Goal: Task Accomplishment & Management: Manage account settings

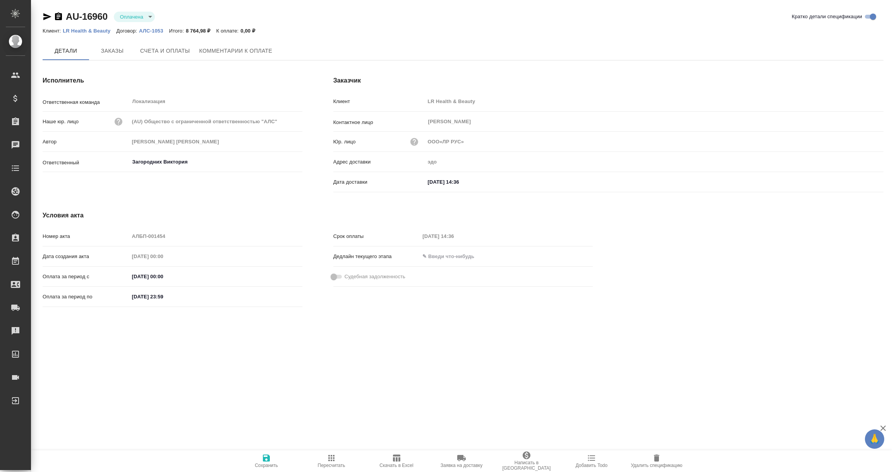
type input "ООО«ЛР РУС»"
click at [62, 15] on icon "button" at bounding box center [58, 16] width 9 height 9
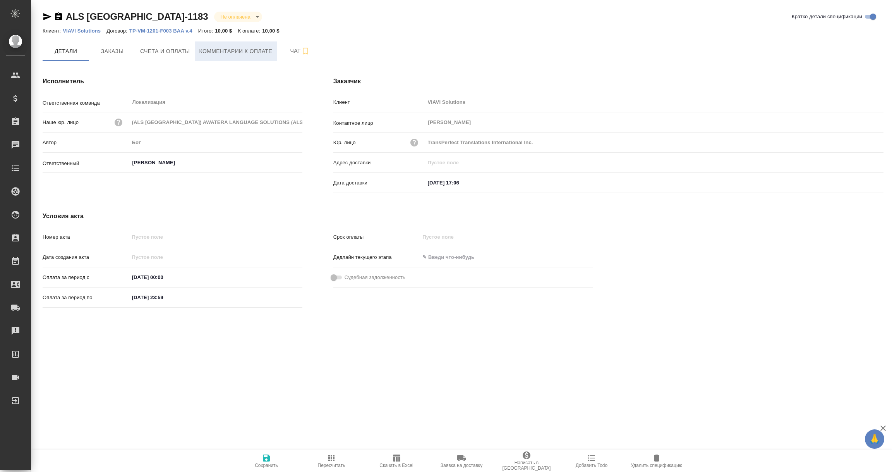
click at [244, 49] on span "Комментарии к оплате" at bounding box center [235, 51] width 73 height 10
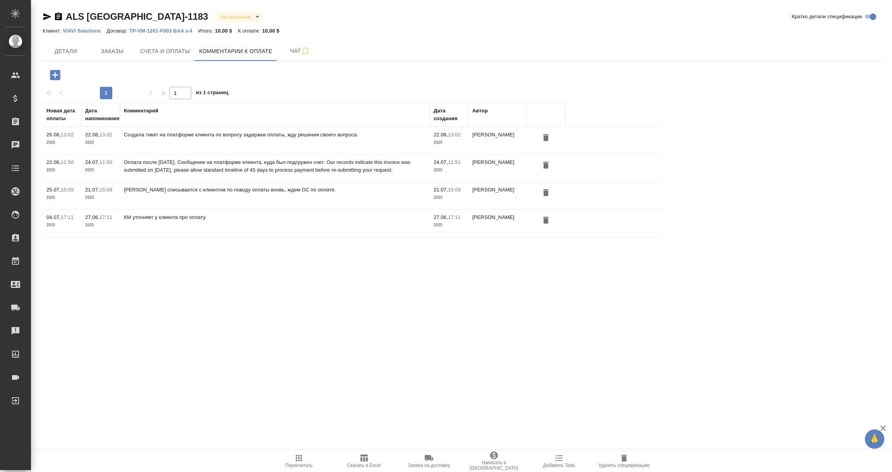
click at [50, 71] on icon "button" at bounding box center [55, 75] width 10 height 10
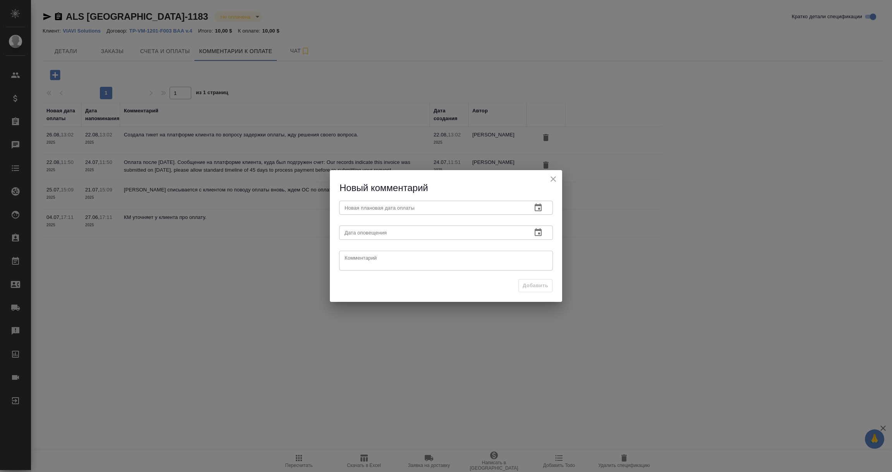
click at [538, 203] on button "button" at bounding box center [538, 207] width 19 height 19
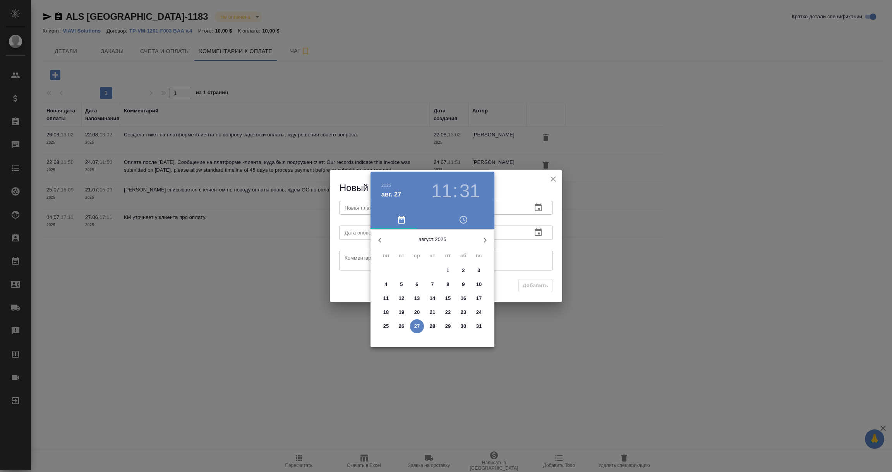
click at [447, 324] on p "29" at bounding box center [448, 326] width 6 height 8
type input "29.08.2025 11:31"
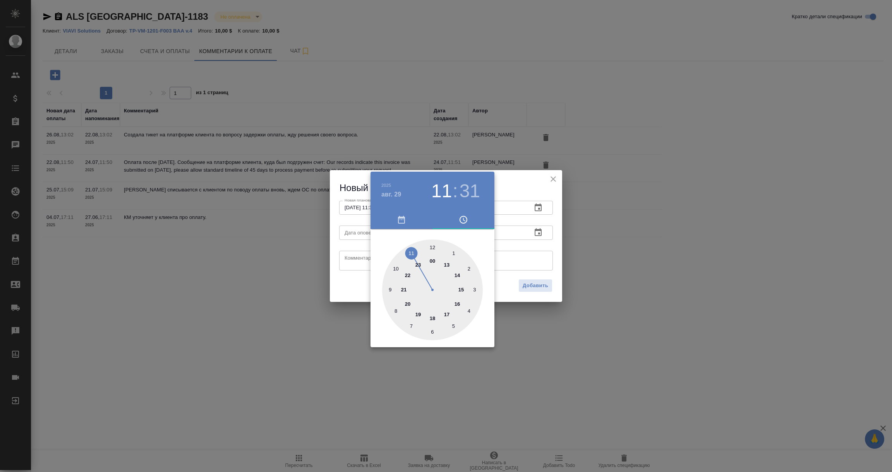
click at [504, 282] on div at bounding box center [446, 236] width 892 height 472
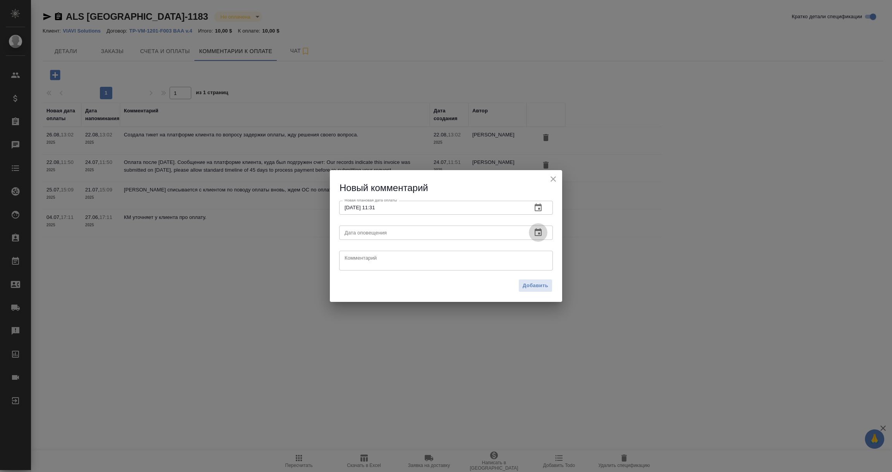
click at [538, 236] on icon "button" at bounding box center [538, 232] width 7 height 8
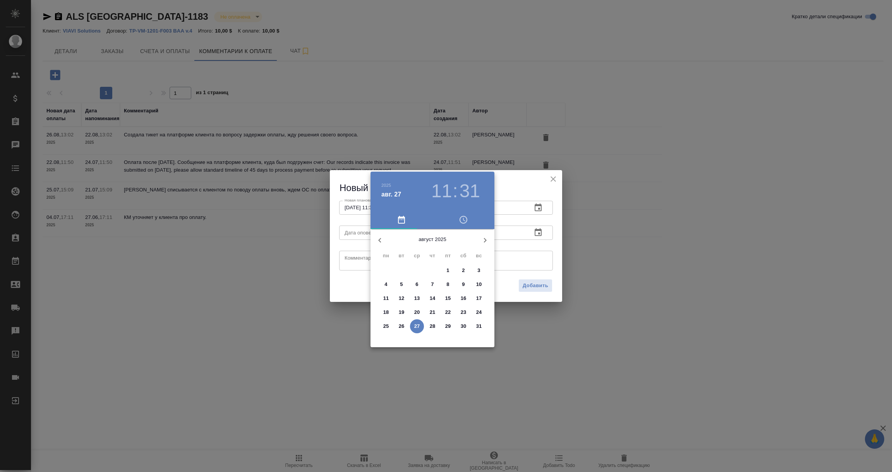
click at [417, 326] on p "27" at bounding box center [417, 326] width 6 height 8
type input "27.08.2025 11:31"
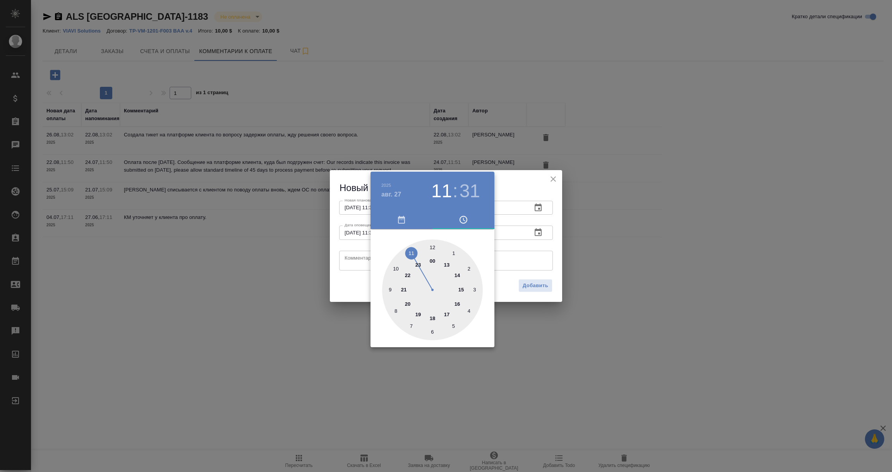
click at [361, 262] on div at bounding box center [446, 236] width 892 height 472
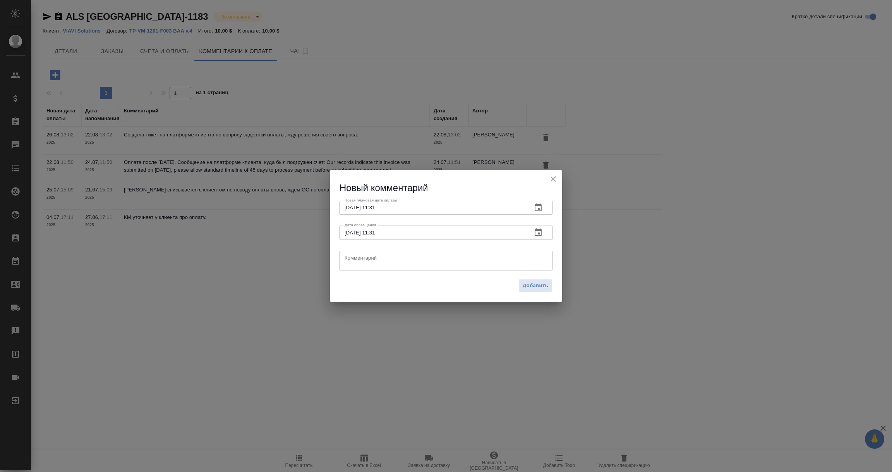
click at [361, 262] on textarea at bounding box center [446, 261] width 203 height 12
click at [394, 256] on textarea "Ожидаю ОС с платфрмы клиента по оплате." at bounding box center [446, 261] width 203 height 12
drag, startPoint x: 466, startPoint y: 261, endPoint x: 275, endPoint y: 243, distance: 191.8
click at [275, 243] on div "Новый комментарий Новая плановая дата оплаты 29.08.2025 11:31 Новая плановая да…" at bounding box center [446, 236] width 892 height 472
type textarea "Ожидаю ОС с платформы клиента по оплате."
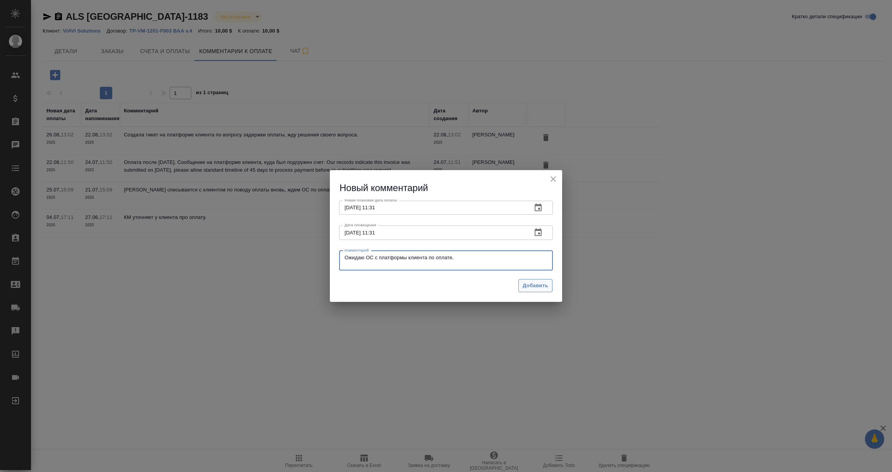
click at [540, 282] on span "Добавить" at bounding box center [536, 285] width 26 height 9
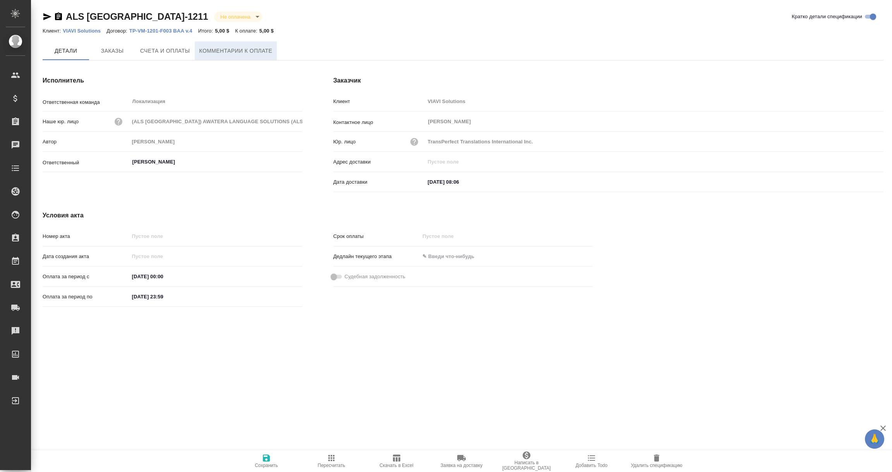
click at [240, 50] on span "Комментарии к оплате" at bounding box center [235, 51] width 73 height 10
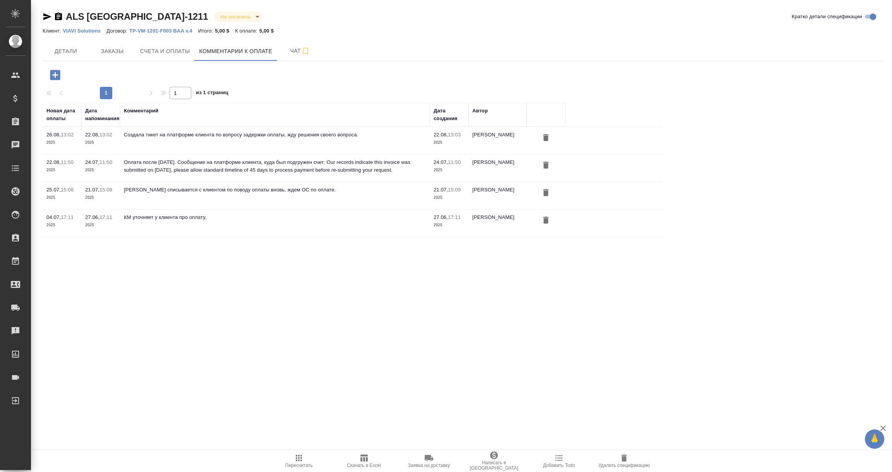
click at [57, 72] on icon "button" at bounding box center [55, 75] width 10 height 10
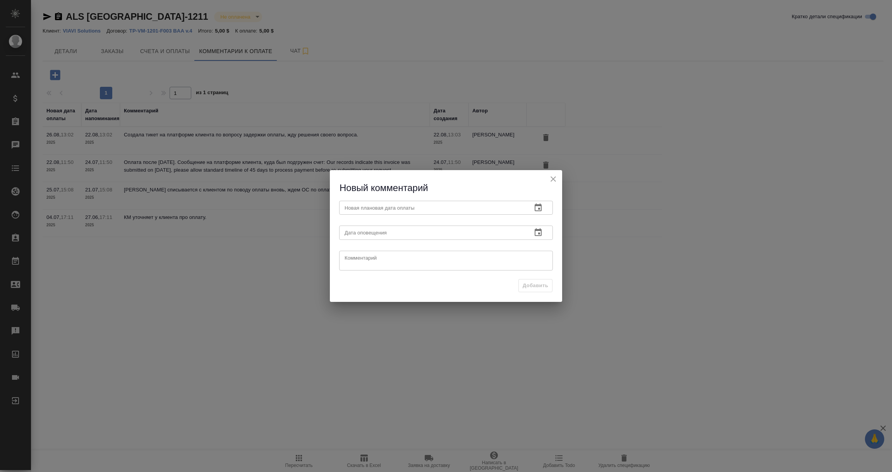
click at [540, 206] on icon "button" at bounding box center [538, 207] width 9 height 9
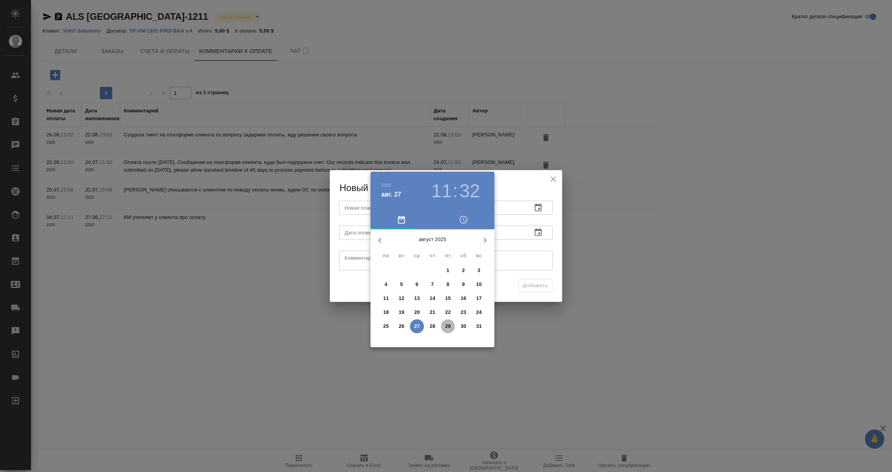
click at [448, 325] on p "29" at bounding box center [448, 326] width 6 height 8
type input "[DATE] 11:32"
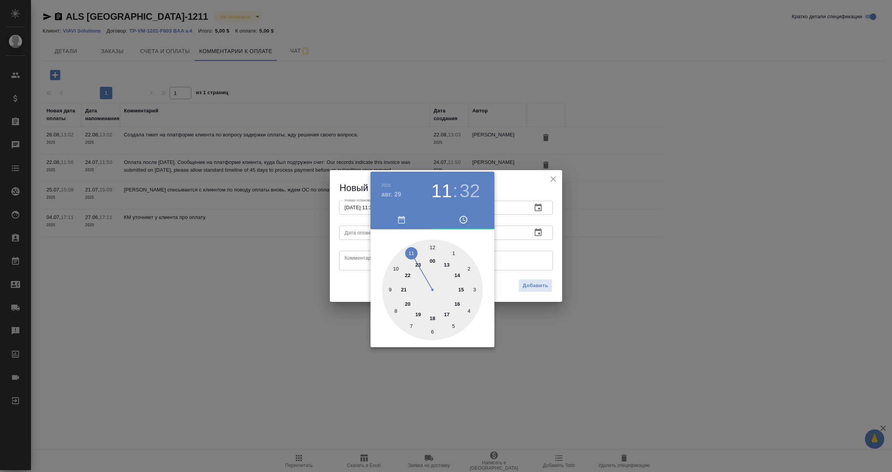
click at [526, 261] on div at bounding box center [446, 236] width 892 height 472
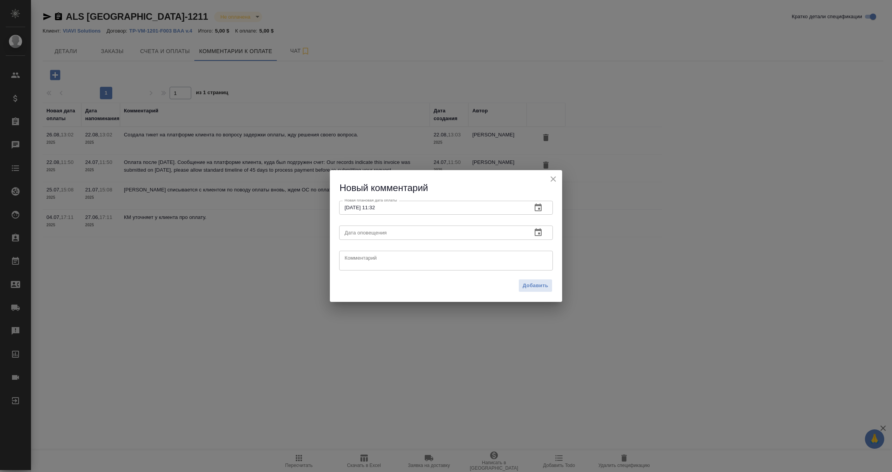
click at [537, 229] on icon "button" at bounding box center [538, 232] width 7 height 8
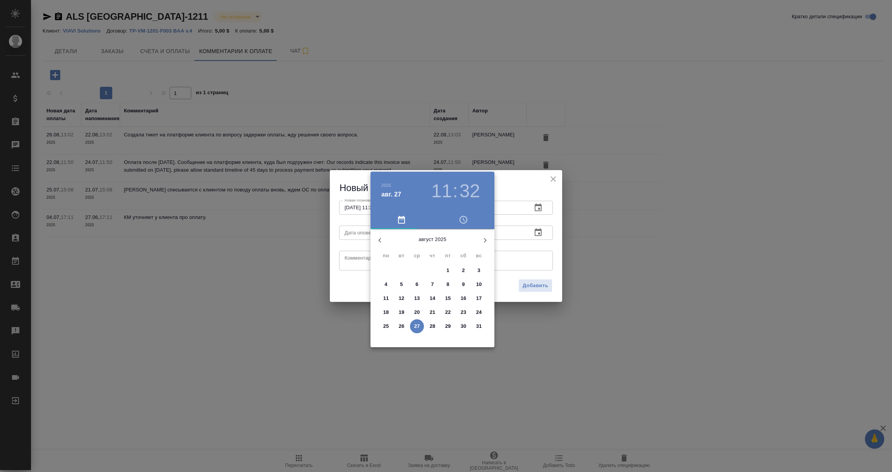
click at [420, 326] on p "27" at bounding box center [417, 326] width 6 height 8
type input "[DATE] 11:32"
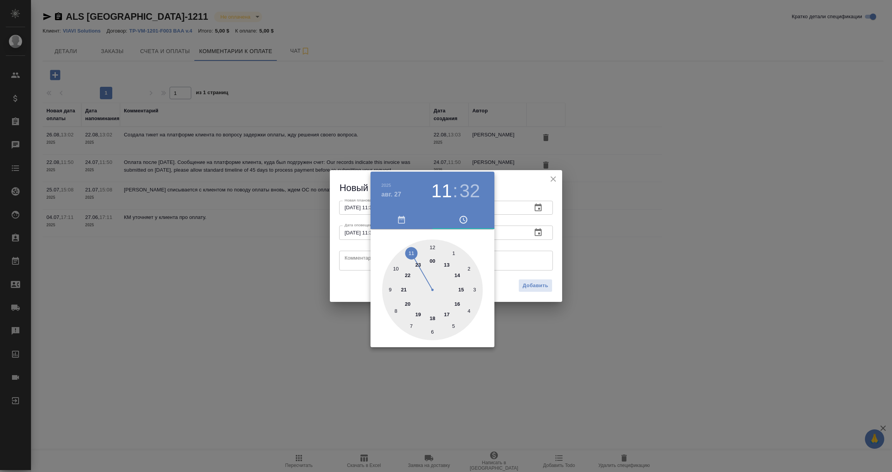
click at [362, 266] on div at bounding box center [446, 236] width 892 height 472
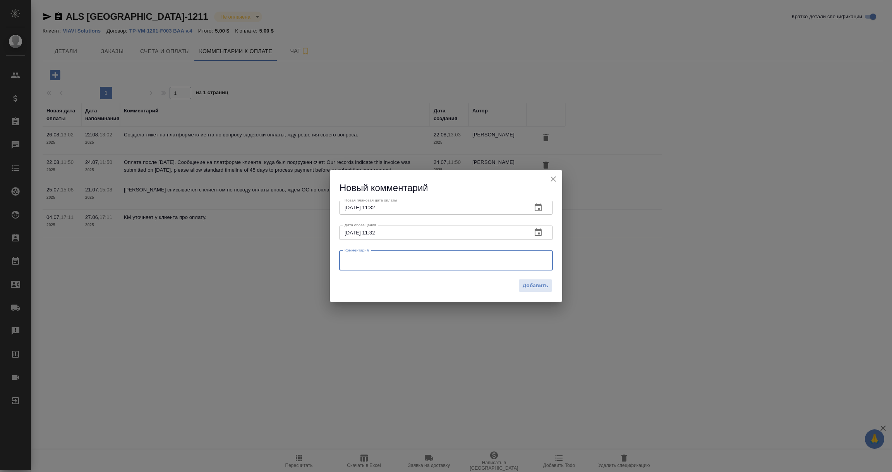
click at [355, 263] on textarea at bounding box center [446, 261] width 203 height 12
paste textarea "Ожидаю ОС с платформы клиента по оплате."
type textarea "Ожидаю ОС с платформы клиента по оплате."
click at [545, 290] on button "Добавить" at bounding box center [536, 286] width 34 height 14
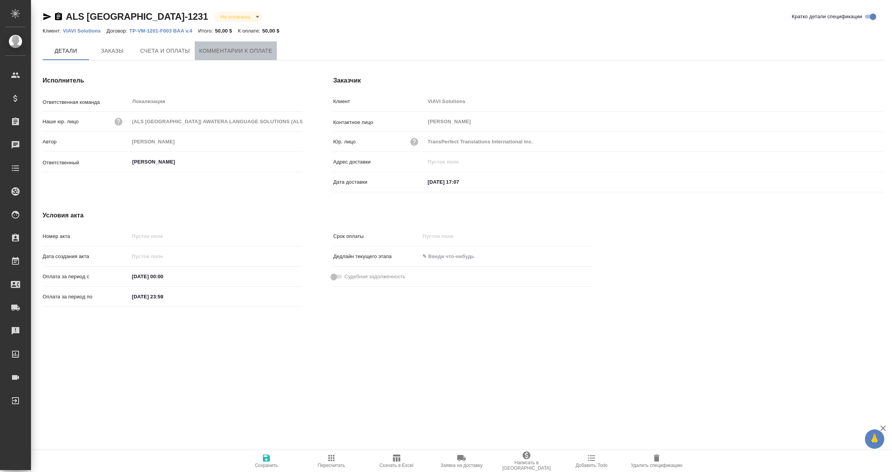
click at [265, 50] on span "Комментарии к оплате" at bounding box center [235, 51] width 73 height 10
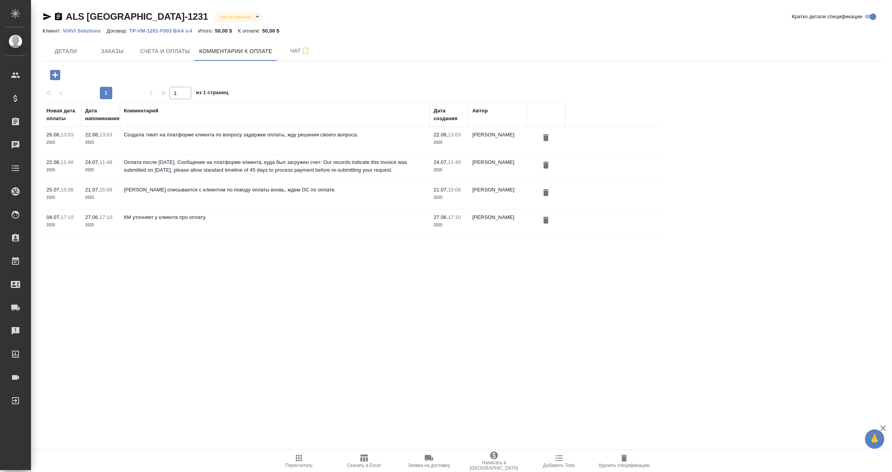
click at [54, 74] on icon "button" at bounding box center [55, 75] width 10 height 10
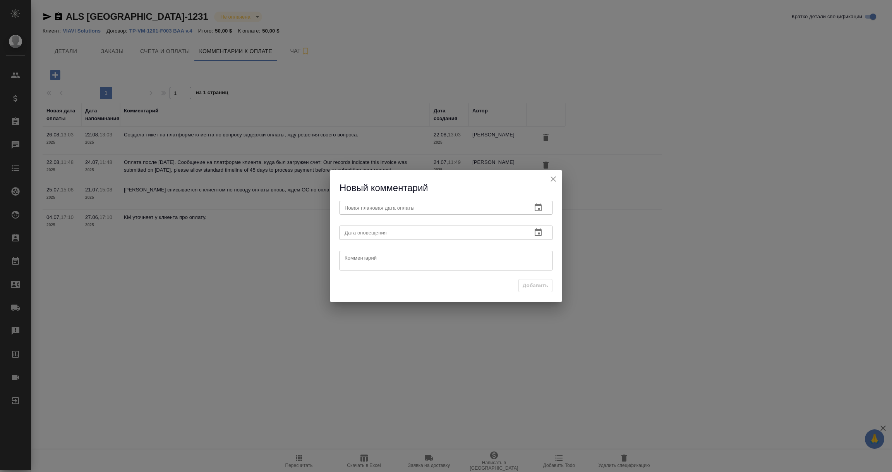
click at [536, 204] on icon "button" at bounding box center [538, 207] width 7 height 8
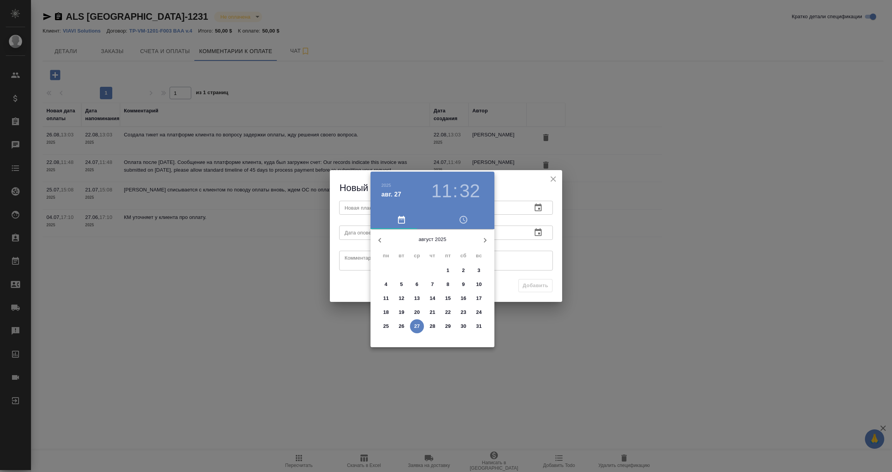
click at [449, 327] on p "29" at bounding box center [448, 326] width 6 height 8
type input "[DATE] 11:32"
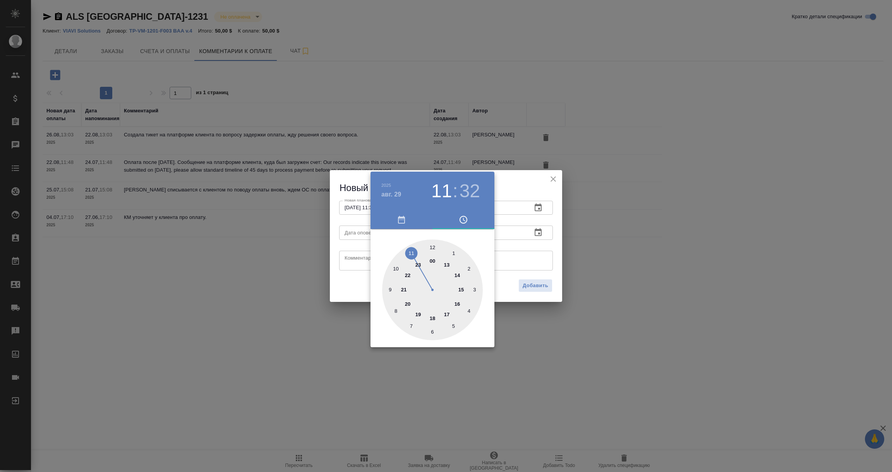
click at [542, 247] on div at bounding box center [446, 236] width 892 height 472
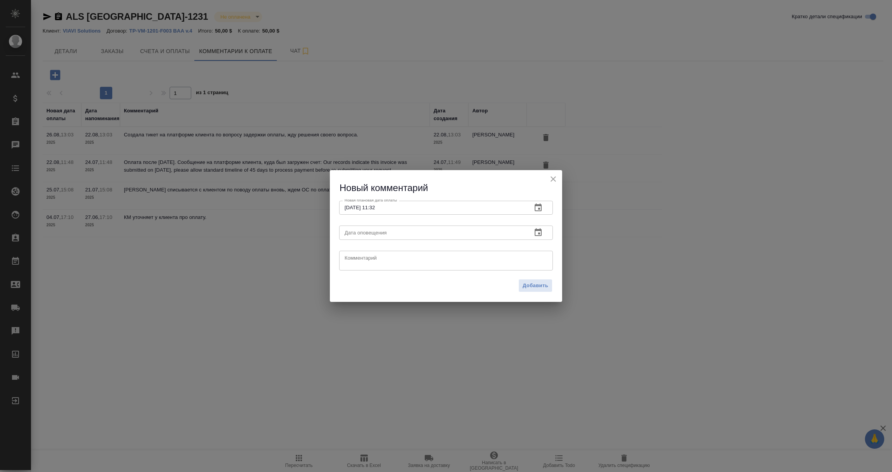
click at [541, 233] on icon "button" at bounding box center [538, 232] width 7 height 8
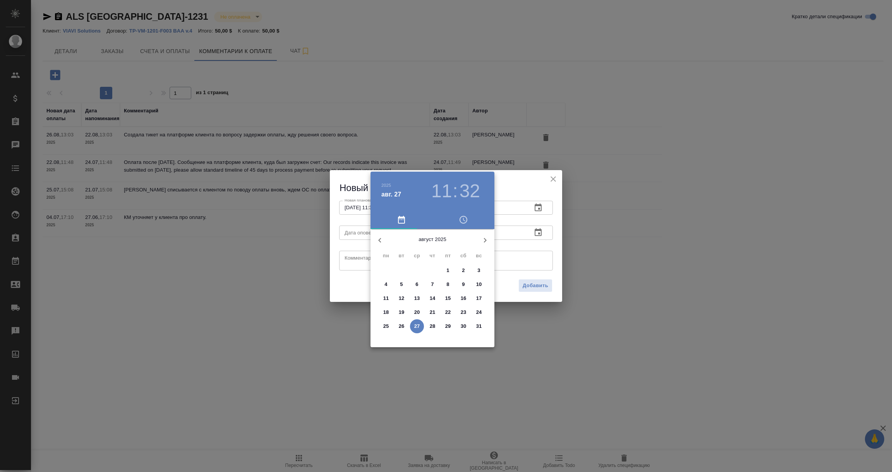
click at [421, 326] on span "27" at bounding box center [417, 326] width 14 height 8
type input "[DATE] 11:32"
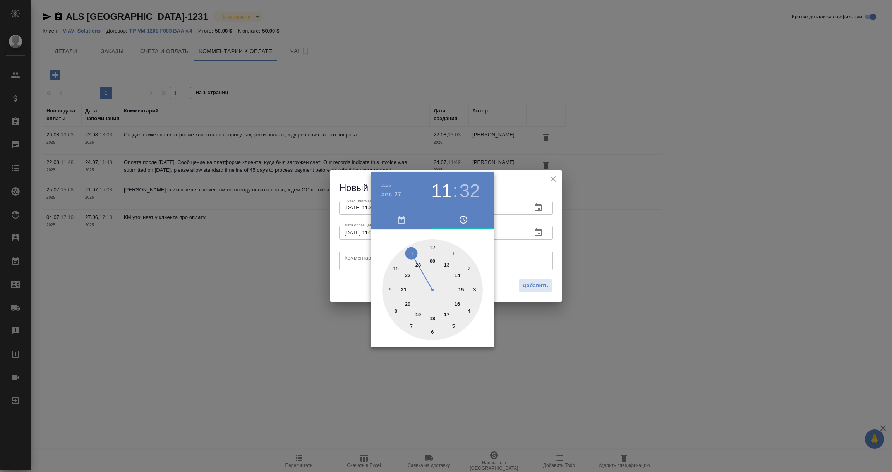
click at [347, 253] on div at bounding box center [446, 236] width 892 height 472
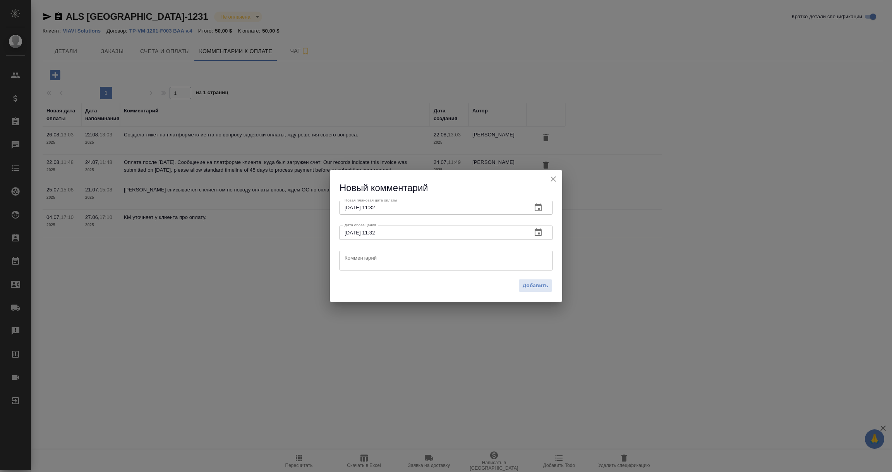
click at [347, 256] on textarea at bounding box center [446, 261] width 203 height 12
paste textarea "Ожидаю ОС с платформы клиента по оплате."
type textarea "Ожидаю ОС с платформы клиента по оплате."
click at [526, 284] on span "Добавить" at bounding box center [536, 285] width 26 height 9
